Goal: Task Accomplishment & Management: Manage account settings

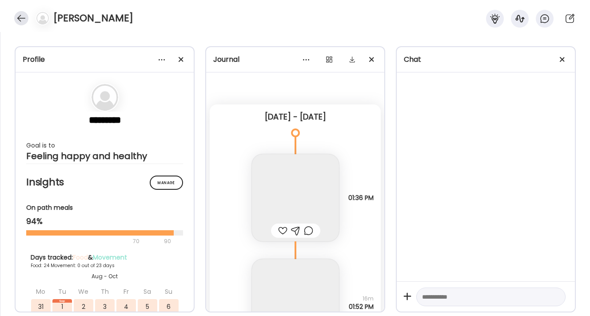
scroll to position [24425, 0]
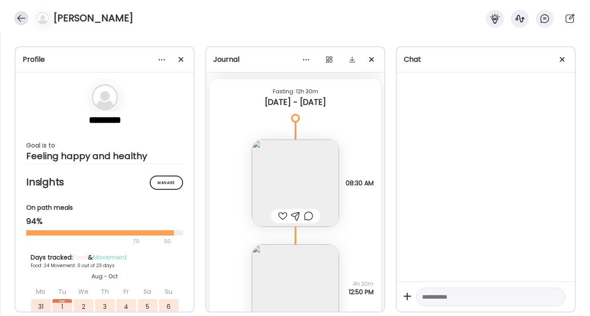
click at [24, 16] on div at bounding box center [21, 18] width 14 height 14
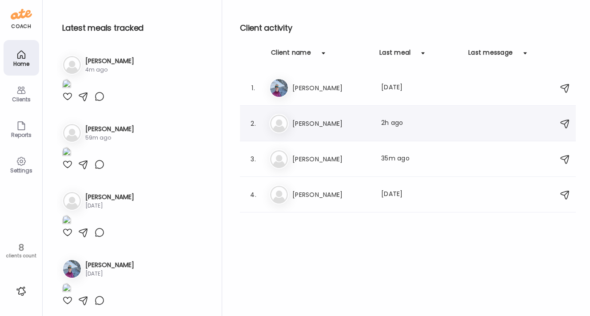
click at [328, 124] on h3 "[PERSON_NAME]" at bounding box center [331, 123] width 78 height 11
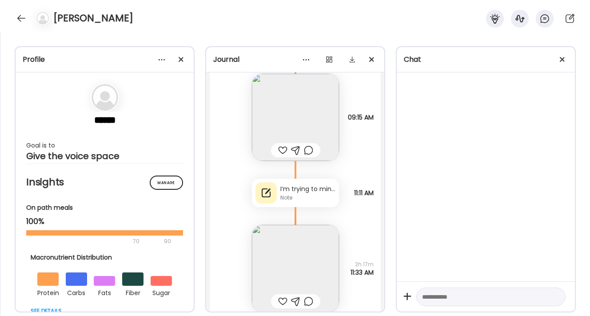
scroll to position [23647, 0]
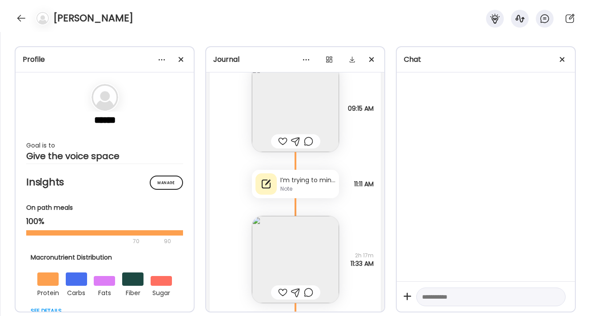
click at [310, 191] on div "Note" at bounding box center [307, 189] width 55 height 8
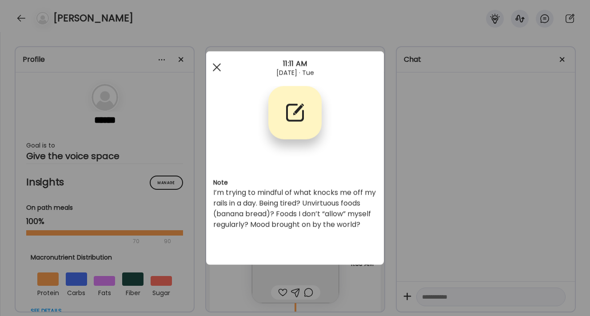
click at [213, 68] on div at bounding box center [217, 68] width 18 height 18
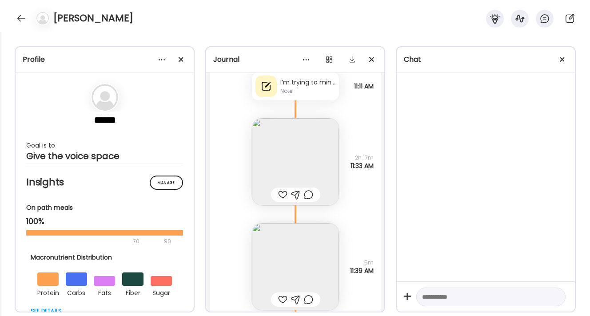
scroll to position [23746, 0]
click at [286, 172] on img at bounding box center [295, 159] width 87 height 87
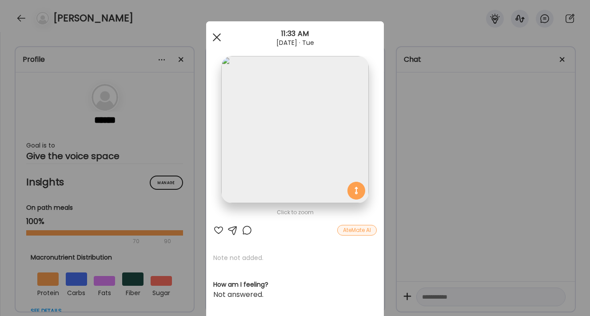
click at [218, 38] on span at bounding box center [217, 37] width 8 height 8
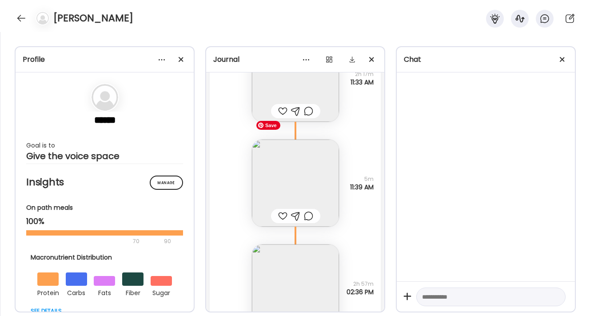
scroll to position [23902, 0]
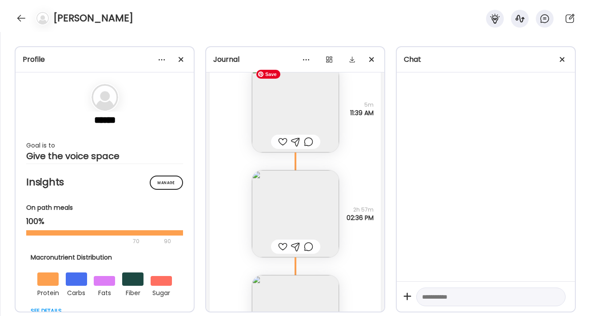
click at [304, 121] on img at bounding box center [295, 108] width 87 height 87
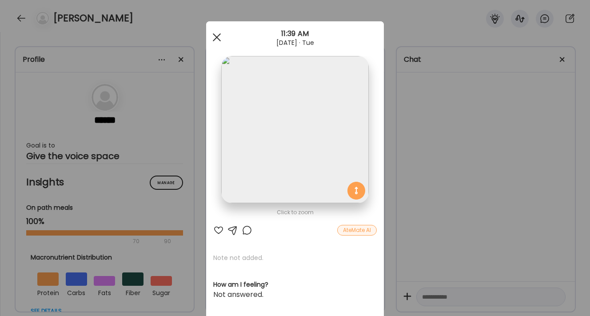
click at [218, 37] on div at bounding box center [217, 37] width 18 height 18
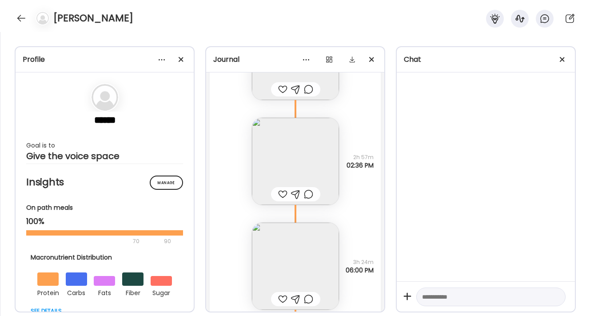
scroll to position [23973, 0]
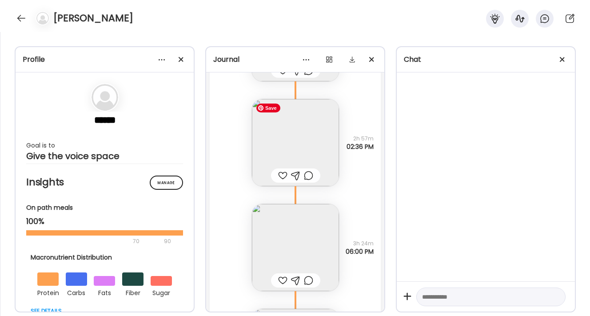
click at [285, 140] on img at bounding box center [295, 142] width 87 height 87
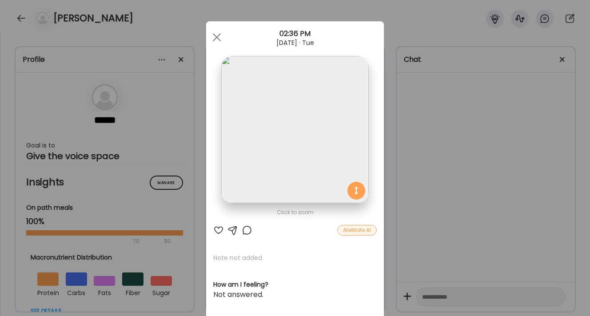
click at [299, 150] on img at bounding box center [294, 129] width 147 height 147
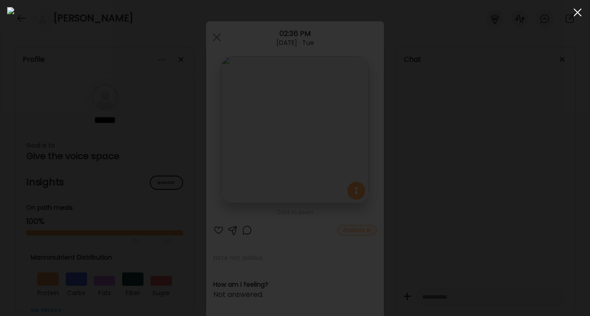
click at [574, 14] on div at bounding box center [577, 13] width 18 height 18
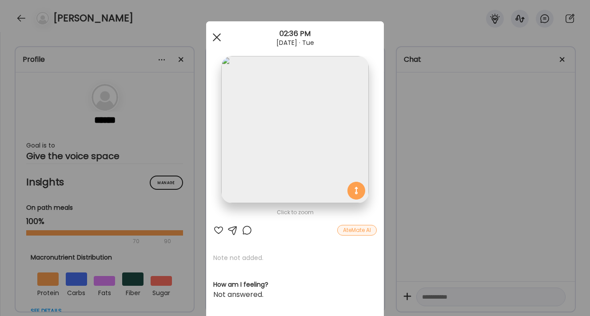
click at [217, 38] on div at bounding box center [217, 37] width 18 height 18
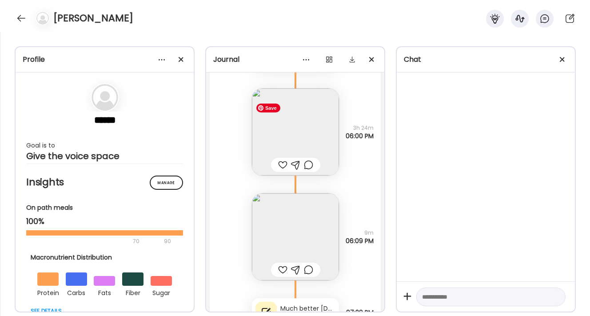
scroll to position [24123, 0]
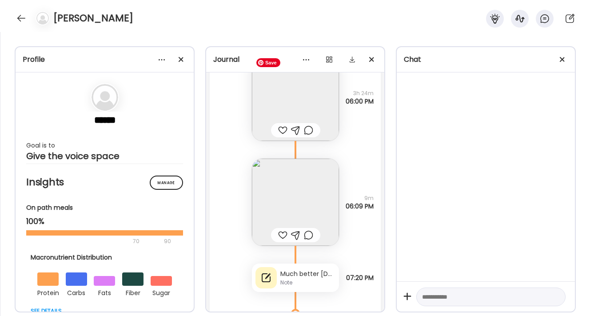
click at [294, 96] on img at bounding box center [295, 97] width 87 height 87
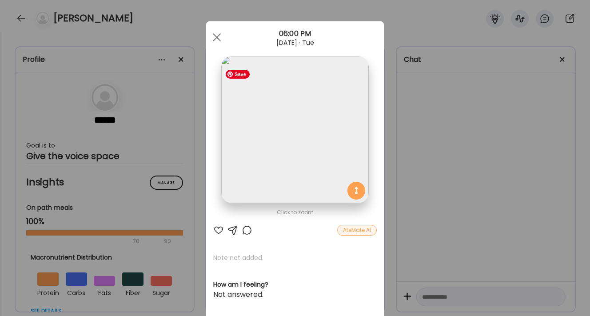
click at [310, 152] on img at bounding box center [294, 129] width 147 height 147
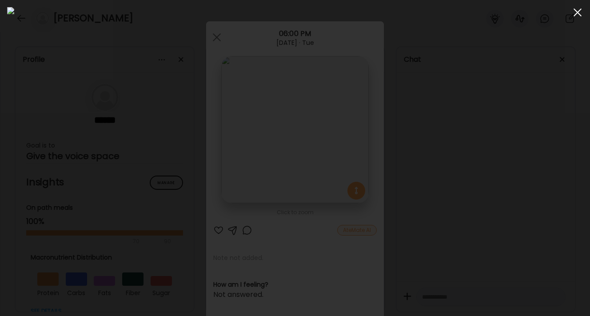
click at [578, 13] on span at bounding box center [577, 12] width 8 height 8
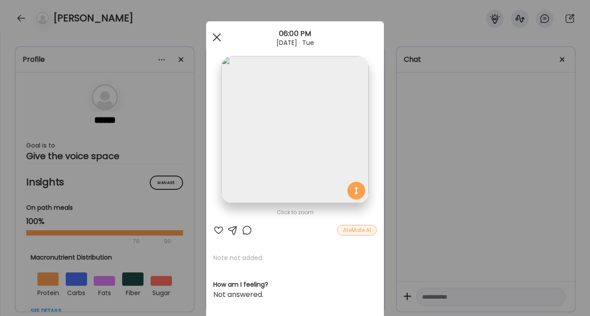
click at [213, 39] on div at bounding box center [217, 37] width 18 height 18
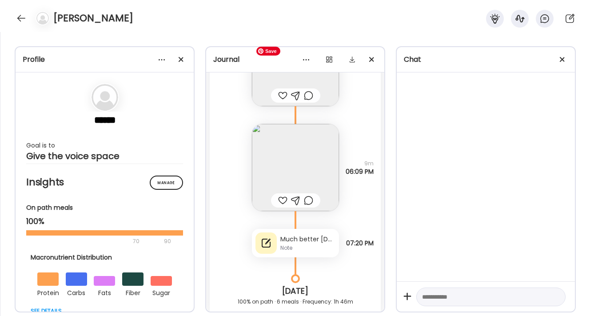
scroll to position [24180, 0]
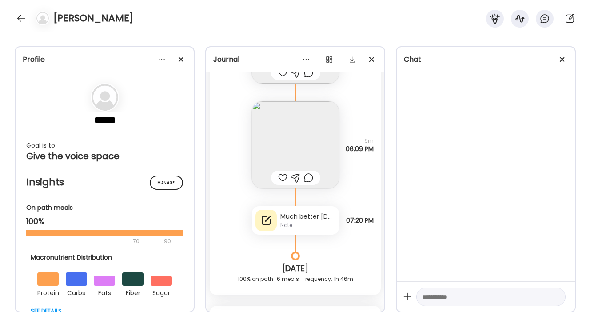
click at [294, 219] on div "Much better [DATE]" at bounding box center [307, 216] width 55 height 9
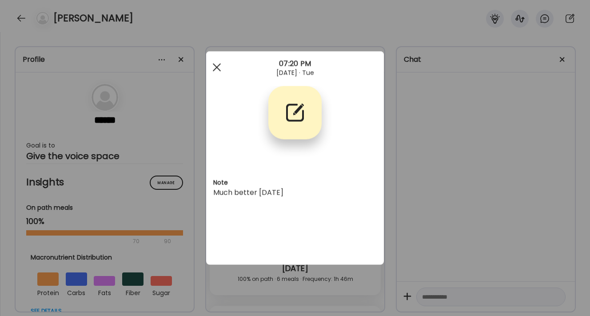
click at [218, 66] on span at bounding box center [217, 67] width 8 height 8
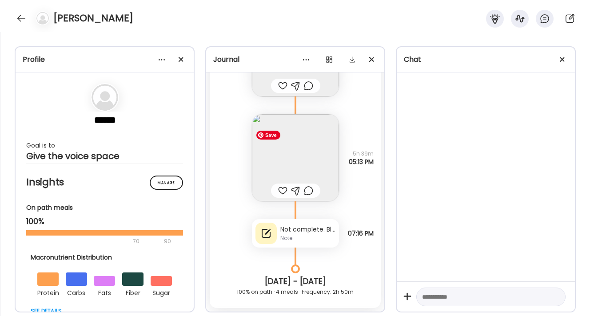
scroll to position [23335, 0]
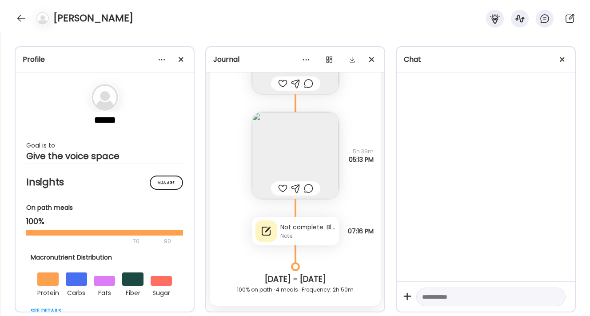
click at [305, 230] on div "Not complete. Blew it." at bounding box center [307, 226] width 55 height 9
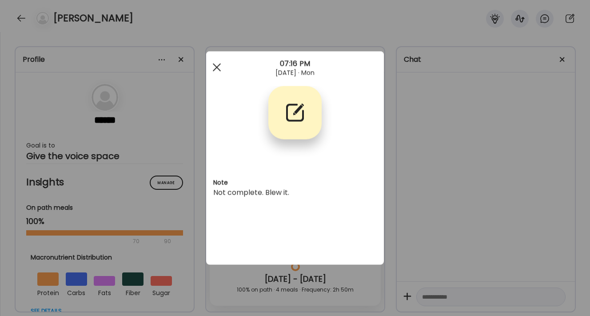
click at [216, 71] on div at bounding box center [217, 68] width 18 height 18
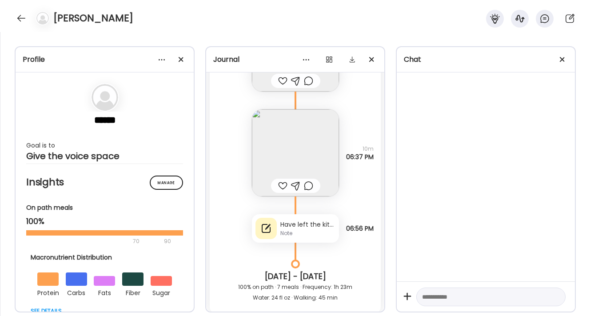
scroll to position [22638, 0]
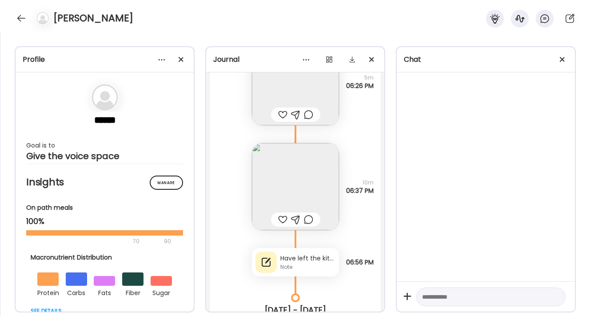
click at [315, 260] on div "Have left the kitchen" at bounding box center [307, 257] width 55 height 9
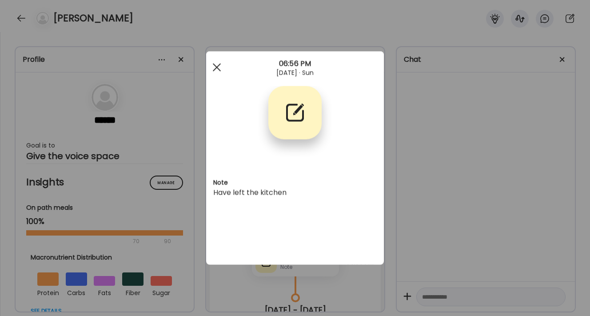
click at [219, 68] on div at bounding box center [217, 68] width 18 height 18
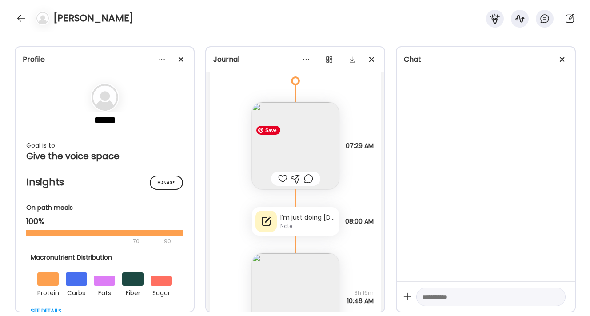
scroll to position [24488, 0]
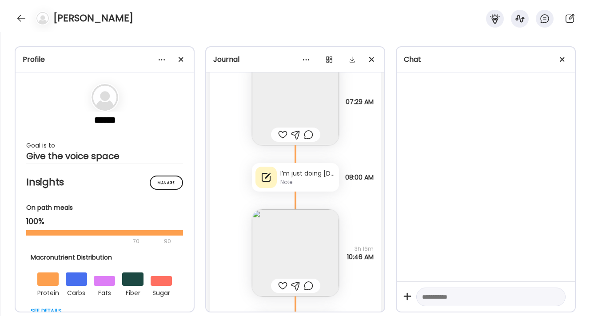
click at [302, 183] on div "Note" at bounding box center [307, 182] width 55 height 8
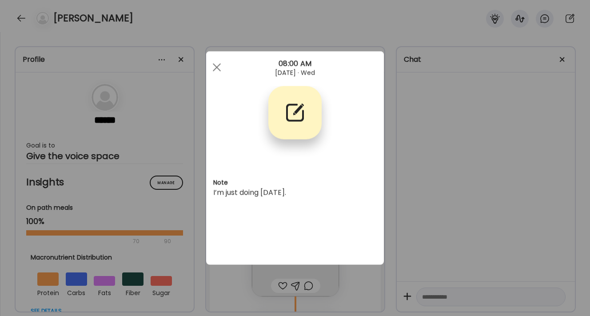
click at [432, 115] on div "Ate Coach Dashboard Wahoo! It’s official Take a moment to set up your Coach Pro…" at bounding box center [295, 158] width 590 height 316
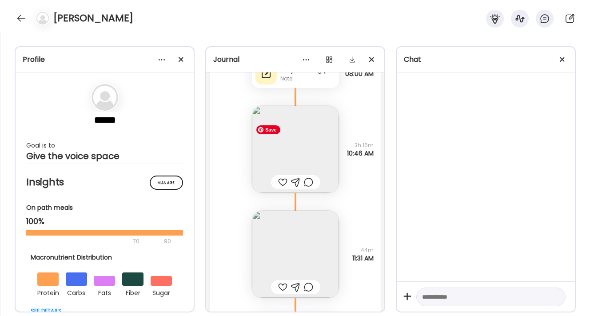
scroll to position [24617, 0]
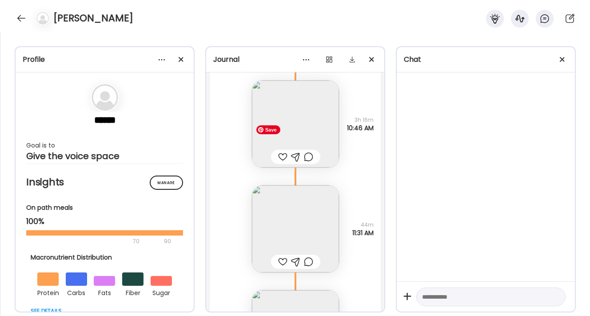
click at [296, 134] on img at bounding box center [295, 123] width 87 height 87
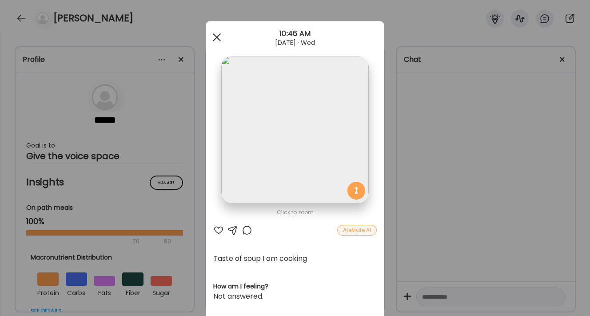
click at [215, 39] on span at bounding box center [217, 37] width 8 height 8
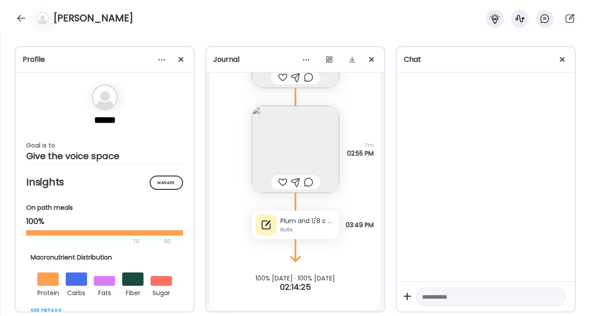
scroll to position [24908, 0]
click at [304, 148] on img at bounding box center [295, 146] width 87 height 87
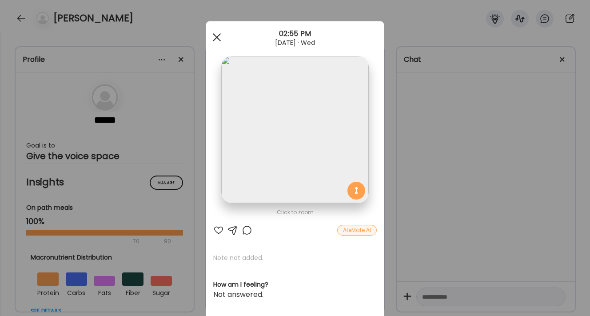
click at [215, 39] on div at bounding box center [217, 37] width 18 height 18
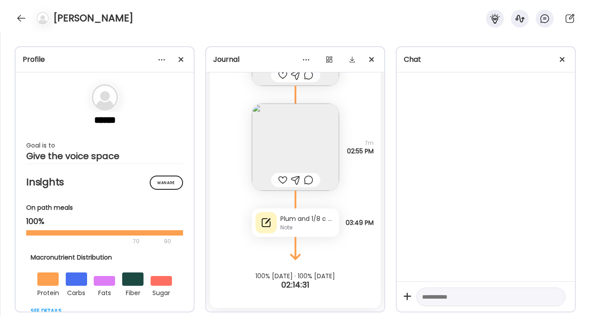
click at [293, 224] on div "Note" at bounding box center [307, 227] width 55 height 8
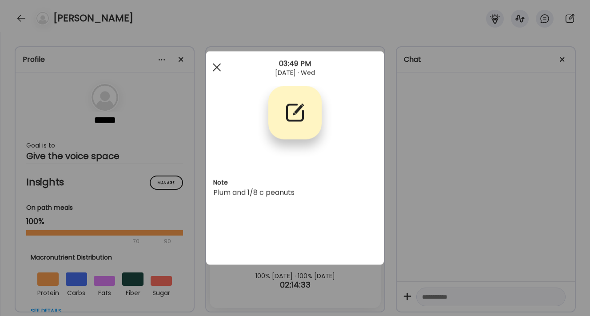
click at [215, 71] on div at bounding box center [217, 68] width 18 height 18
